Goal: Information Seeking & Learning: Understand process/instructions

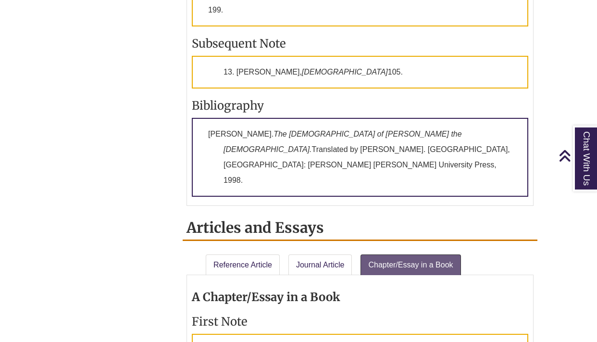
scroll to position [1011, 0]
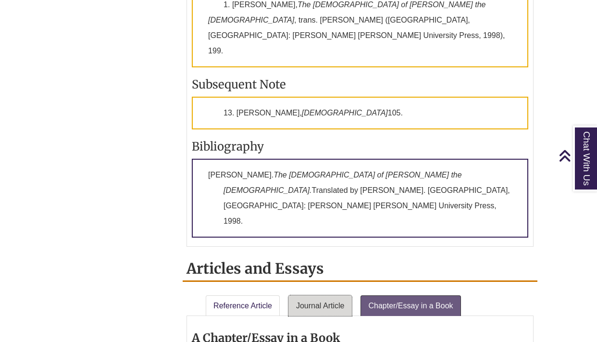
click at [316, 295] on link "Journal Article" at bounding box center [320, 305] width 64 height 21
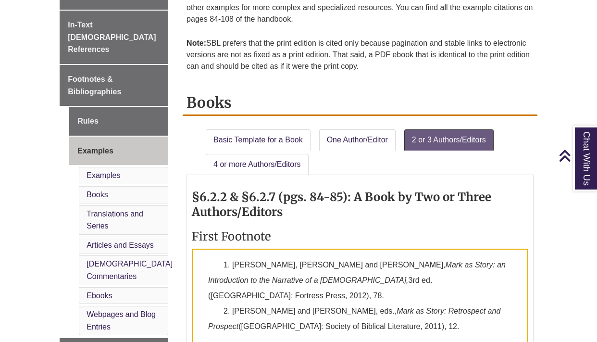
scroll to position [316, 0]
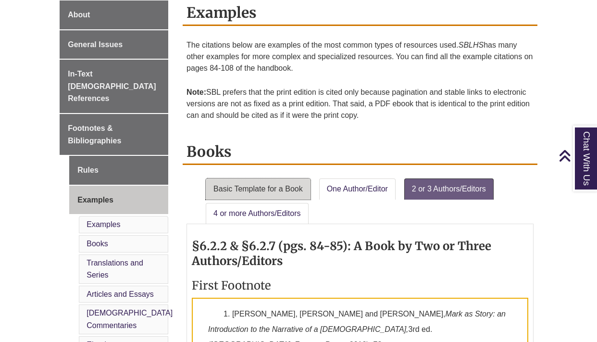
click at [269, 196] on link "Basic Template for a Book" at bounding box center [258, 188] width 105 height 21
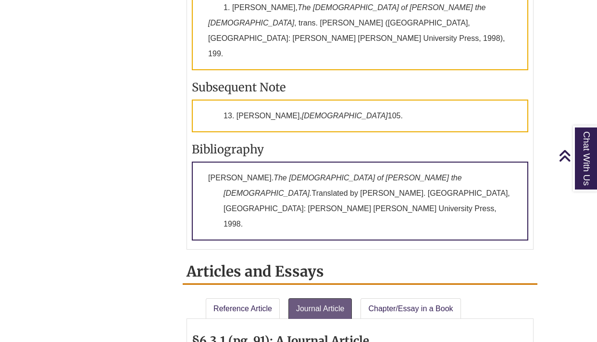
scroll to position [780, 0]
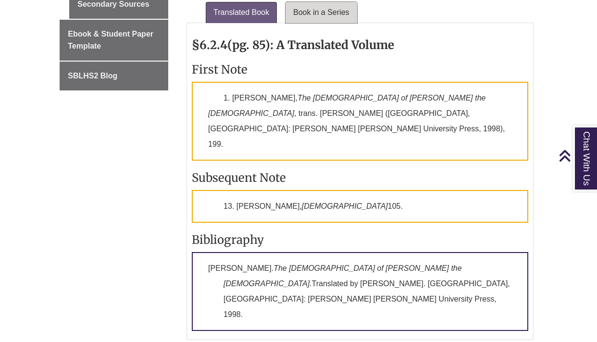
click at [320, 15] on link "Book in a Series" at bounding box center [322, 12] width 72 height 21
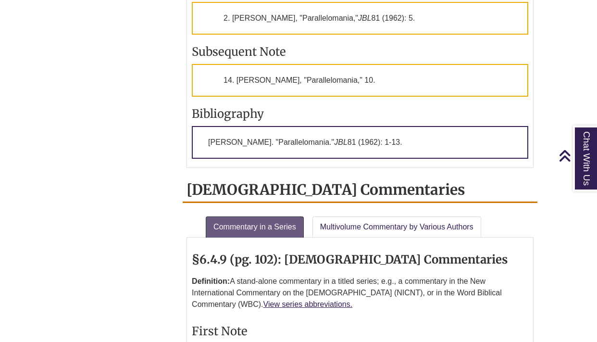
scroll to position [1477, 0]
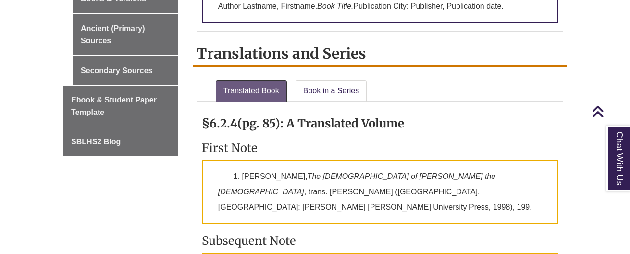
scroll to position [705, 0]
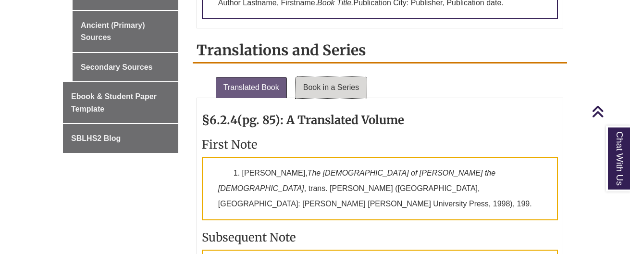
click at [336, 91] on link "Book in a Series" at bounding box center [332, 87] width 72 height 21
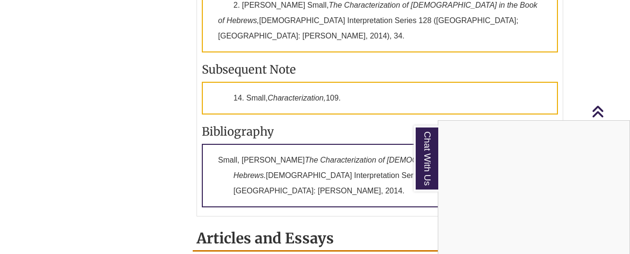
scroll to position [923, 0]
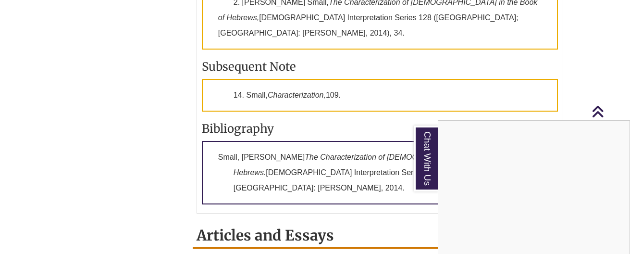
click at [600, 113] on div "Chat With Us" at bounding box center [315, 127] width 630 height 254
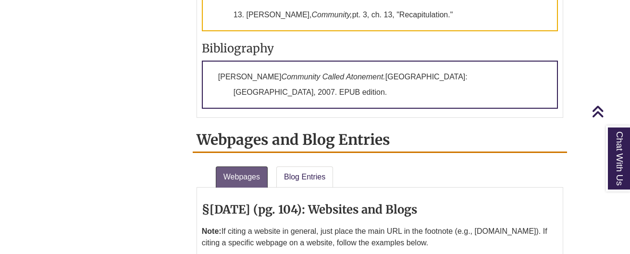
scroll to position [2543, 0]
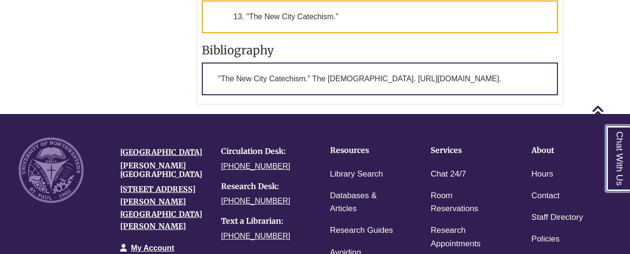
click at [615, 143] on link "Chat With Us" at bounding box center [618, 158] width 25 height 66
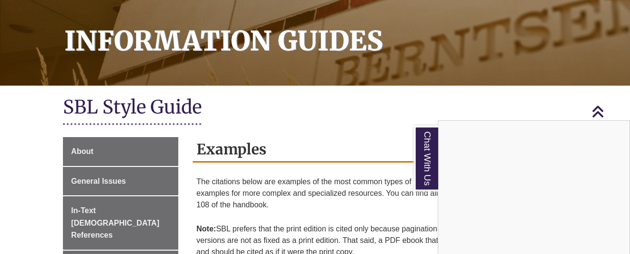
scroll to position [0, 0]
